Goal: Task Accomplishment & Management: Use online tool/utility

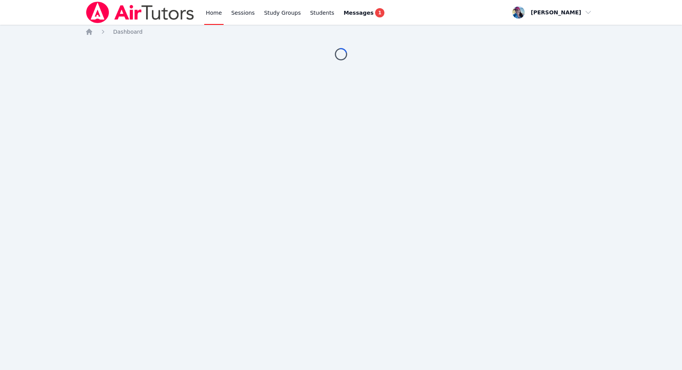
click at [507, 151] on body "Home Sessions Study Groups Students Messages 1 Open user menu [PERSON_NAME] Ope…" at bounding box center [341, 185] width 682 height 370
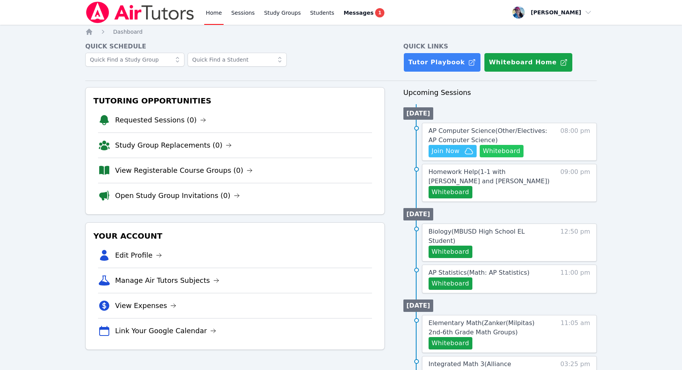
click at [505, 148] on button "Whiteboard" at bounding box center [502, 151] width 44 height 12
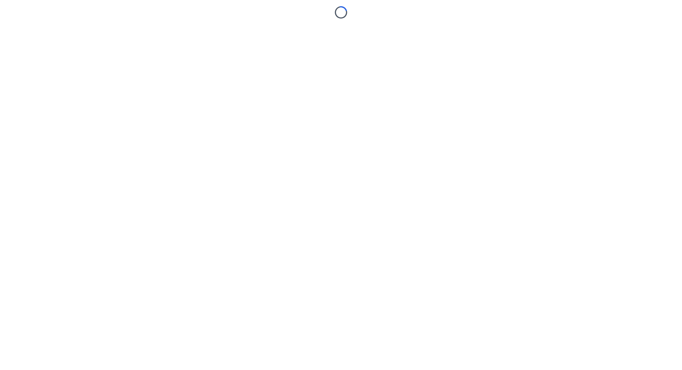
click at [458, 151] on body "Loading..." at bounding box center [341, 185] width 682 height 370
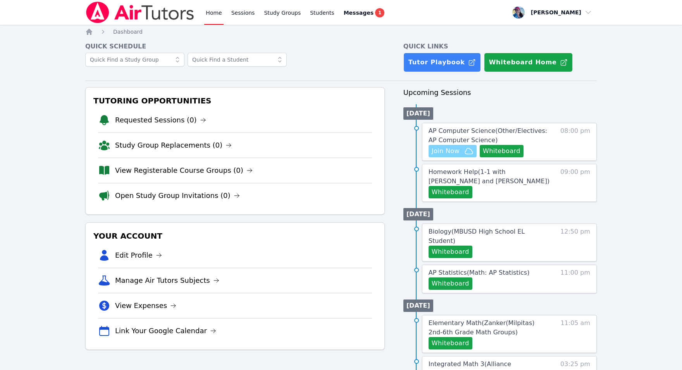
click at [456, 152] on span "Join Now" at bounding box center [446, 150] width 28 height 9
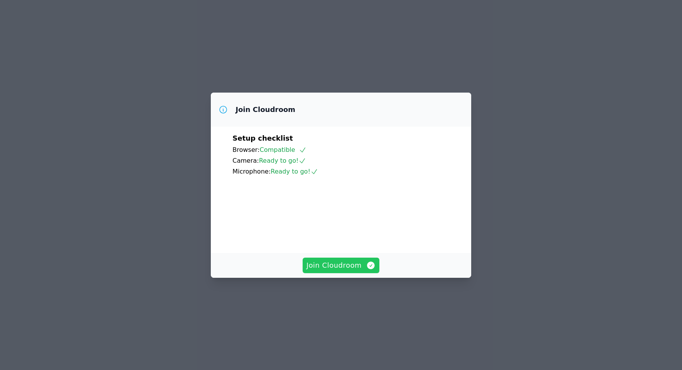
click at [357, 271] on span "Join Cloudroom" at bounding box center [340, 265] width 69 height 11
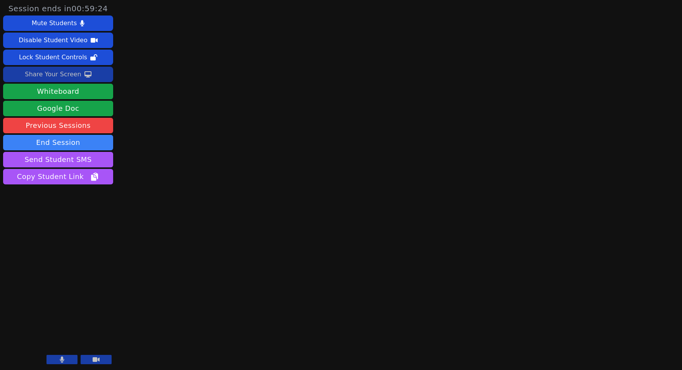
click at [59, 74] on div "Share Your Screen" at bounding box center [53, 74] width 57 height 12
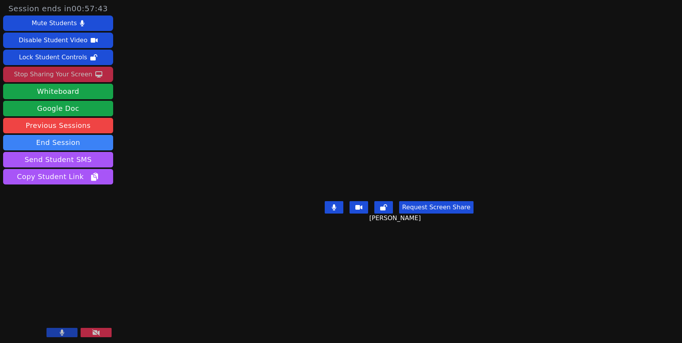
click at [450, 213] on button "Request Screen Share" at bounding box center [436, 207] width 74 height 12
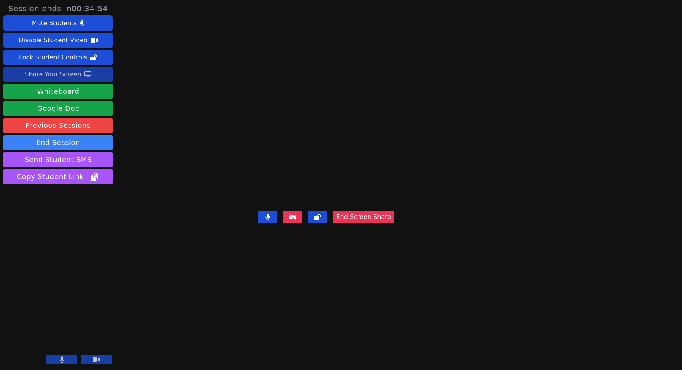
click at [52, 76] on div "Share Your Screen" at bounding box center [53, 74] width 57 height 12
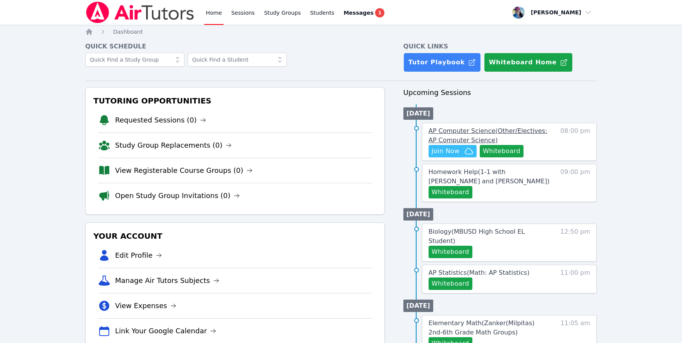
click at [515, 132] on span "AP Computer Science ( Other/Electives: AP Computer Science )" at bounding box center [488, 135] width 119 height 17
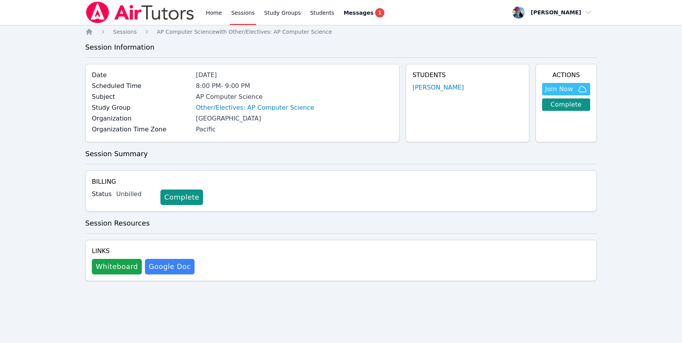
drag, startPoint x: 269, startPoint y: 115, endPoint x: 192, endPoint y: 118, distance: 77.1
click at [192, 118] on div "Organization [GEOGRAPHIC_DATA]" at bounding box center [242, 119] width 301 height 11
copy div "[GEOGRAPHIC_DATA]"
click at [241, 12] on link "Sessions" at bounding box center [243, 12] width 27 height 25
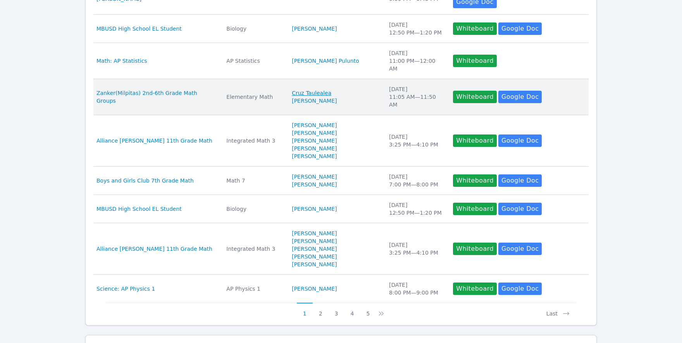
scroll to position [248, 0]
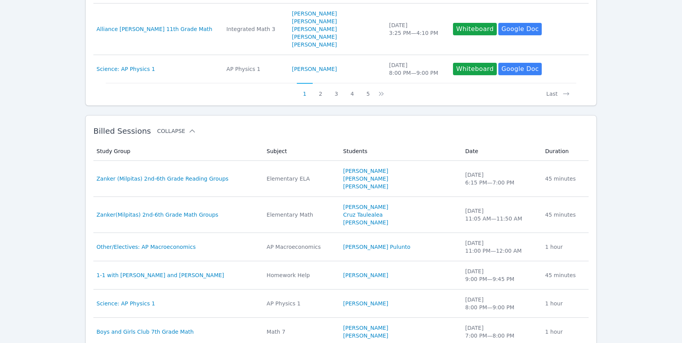
scroll to position [518, 0]
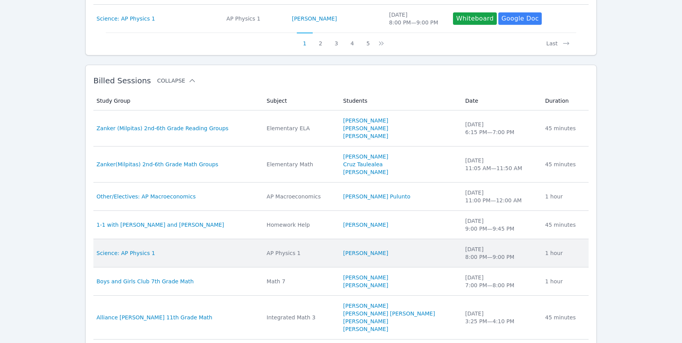
click at [161, 249] on div "Science: AP Physics 1" at bounding box center [176, 253] width 161 height 8
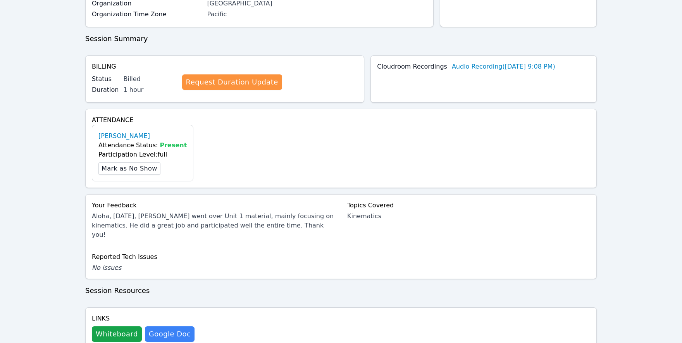
scroll to position [131, 0]
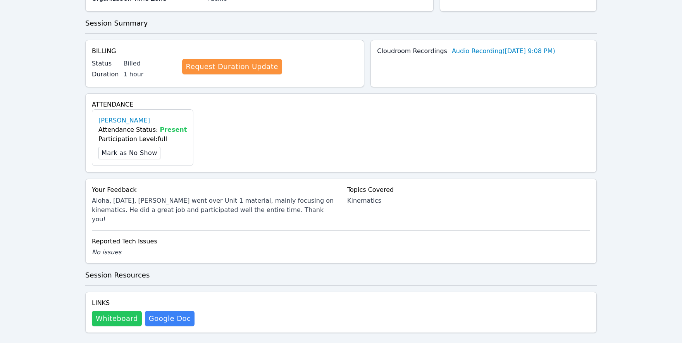
click at [120, 311] on button "Whiteboard" at bounding box center [117, 318] width 50 height 15
